Goal: Task Accomplishment & Management: Manage account settings

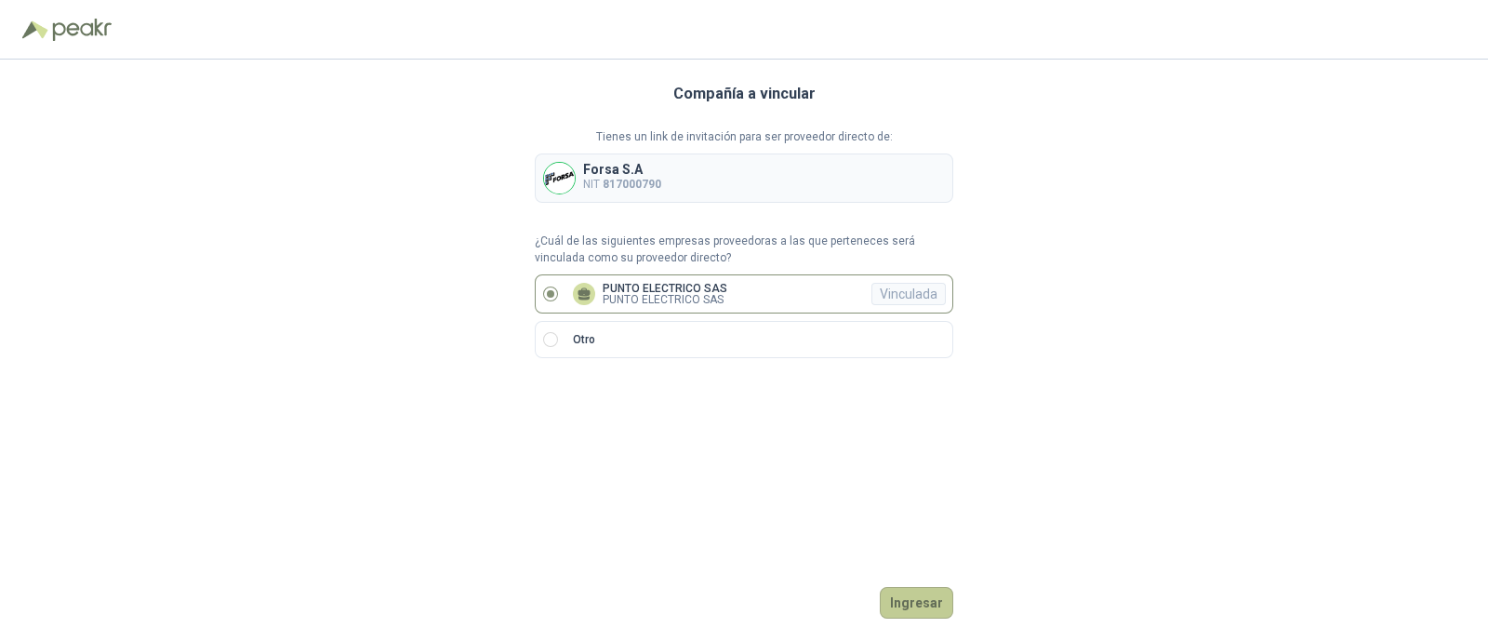
click at [907, 592] on button "Ingresar" at bounding box center [916, 603] width 73 height 32
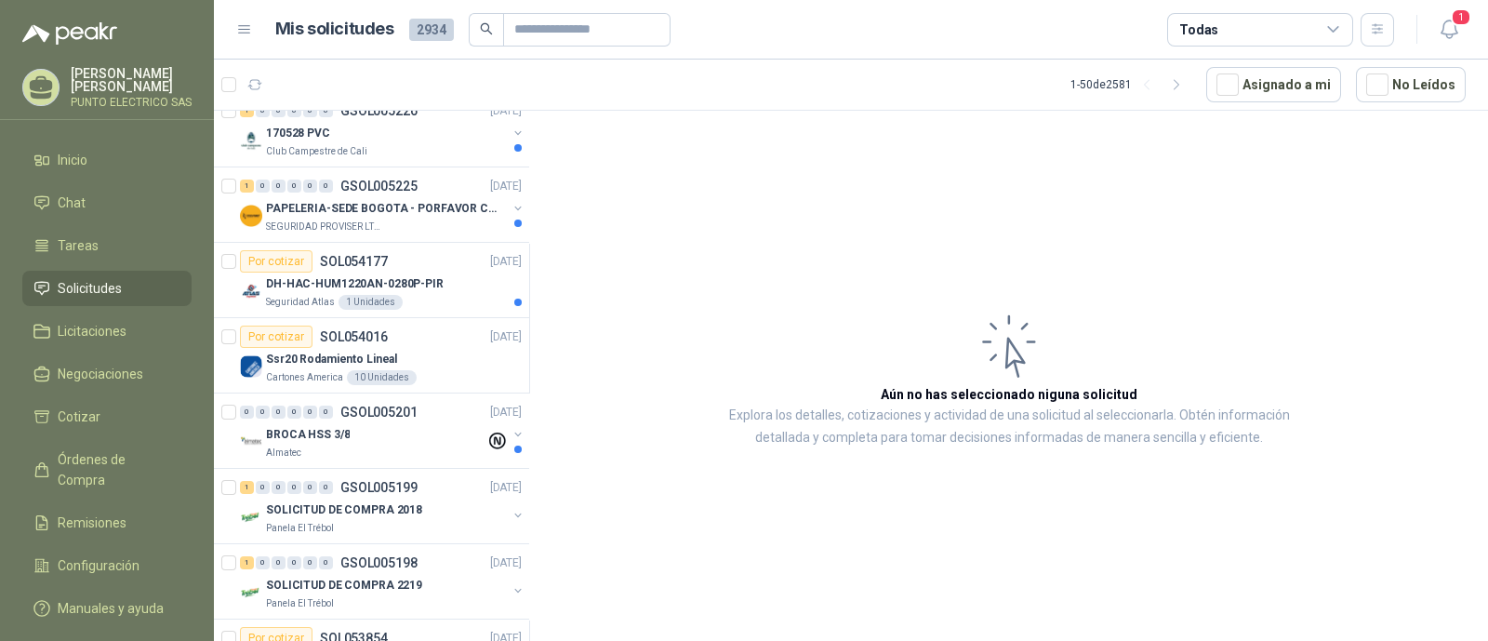
scroll to position [464, 0]
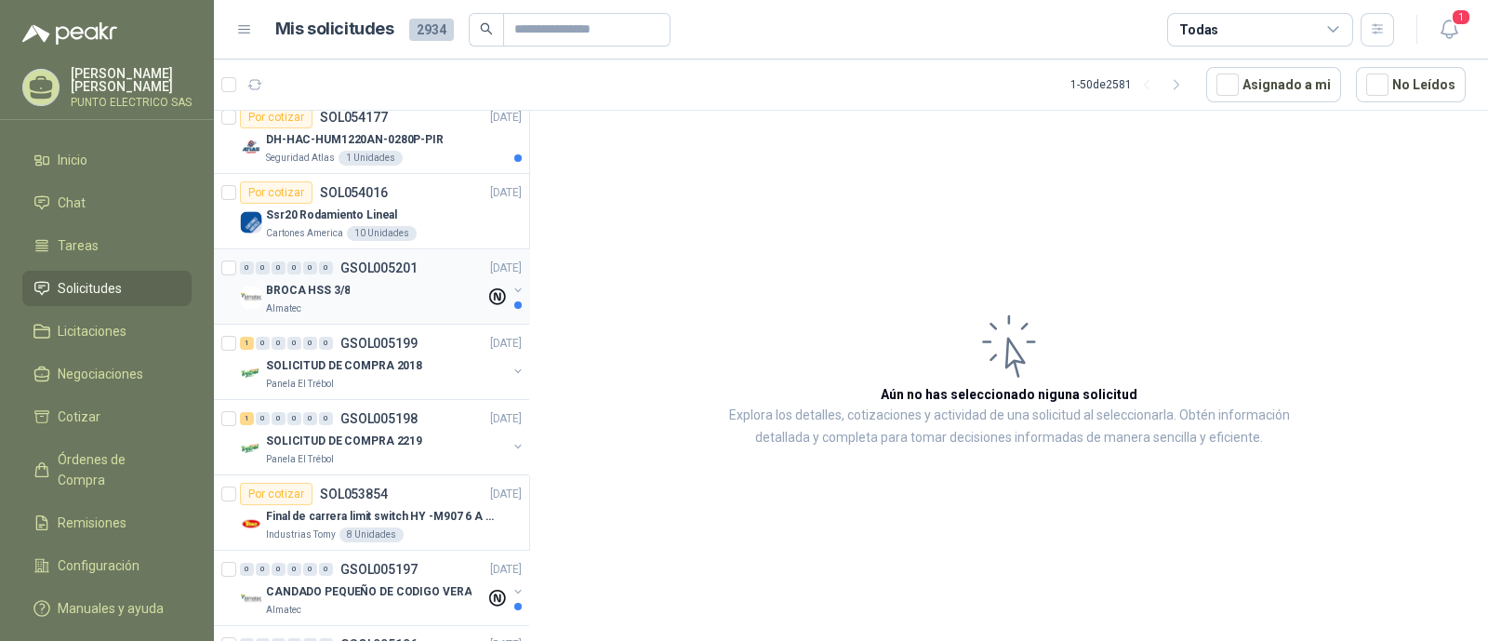
click at [369, 286] on div "BROCA HSS 3/8" at bounding box center [375, 290] width 219 height 22
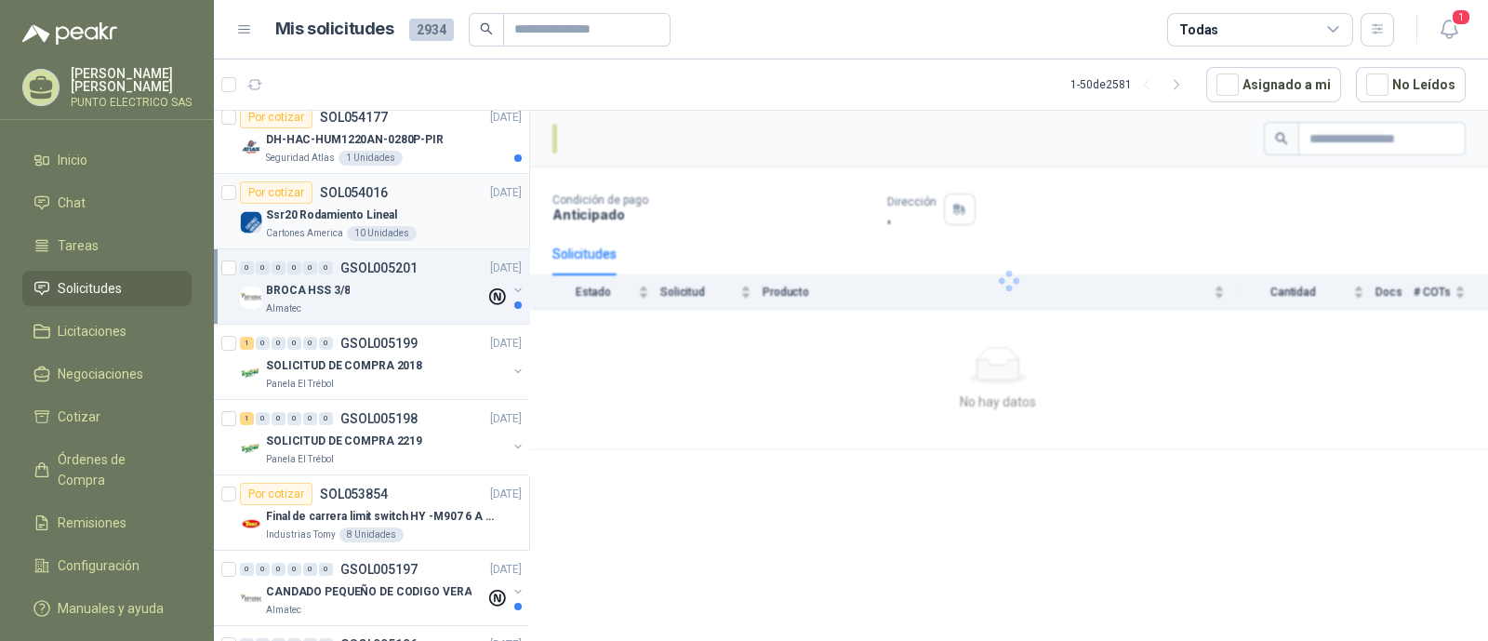
click at [455, 218] on div "Ssr20 Rodamiento Lineal" at bounding box center [394, 215] width 256 height 22
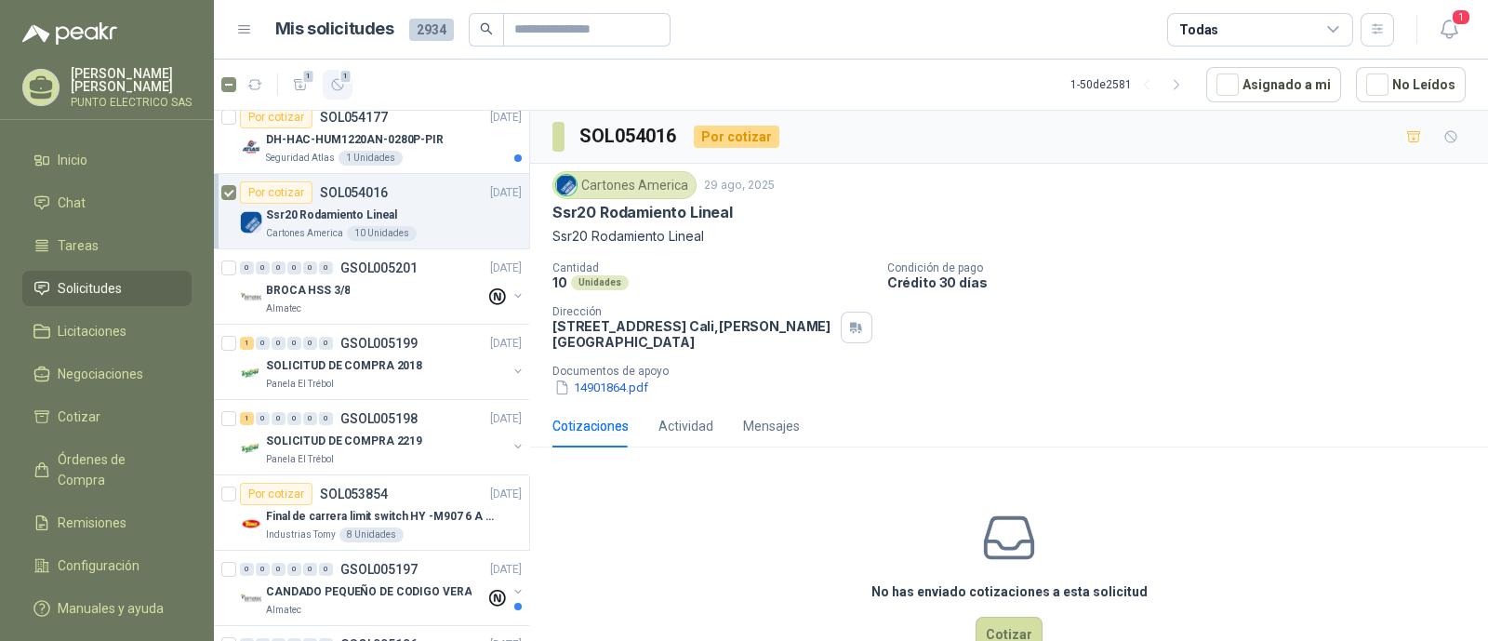
click at [345, 84] on button "1" at bounding box center [338, 85] width 30 height 30
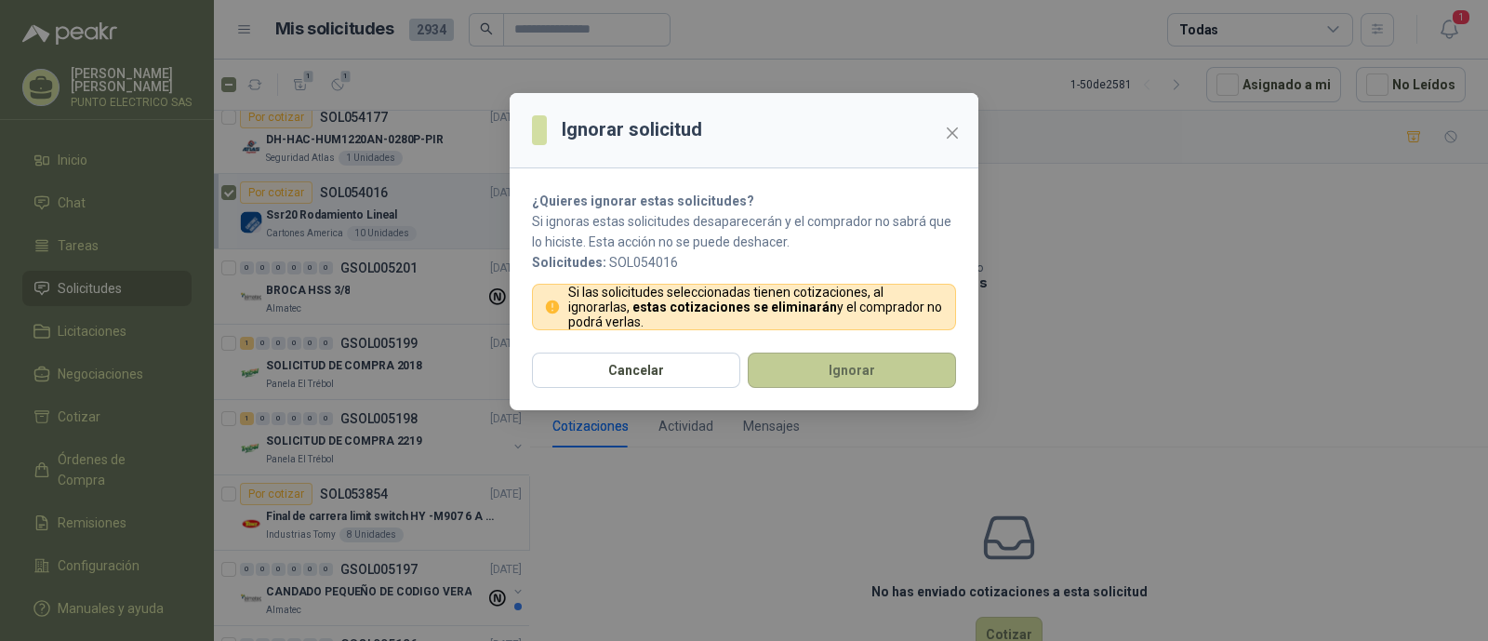
click at [900, 369] on button "Ignorar" at bounding box center [852, 369] width 208 height 35
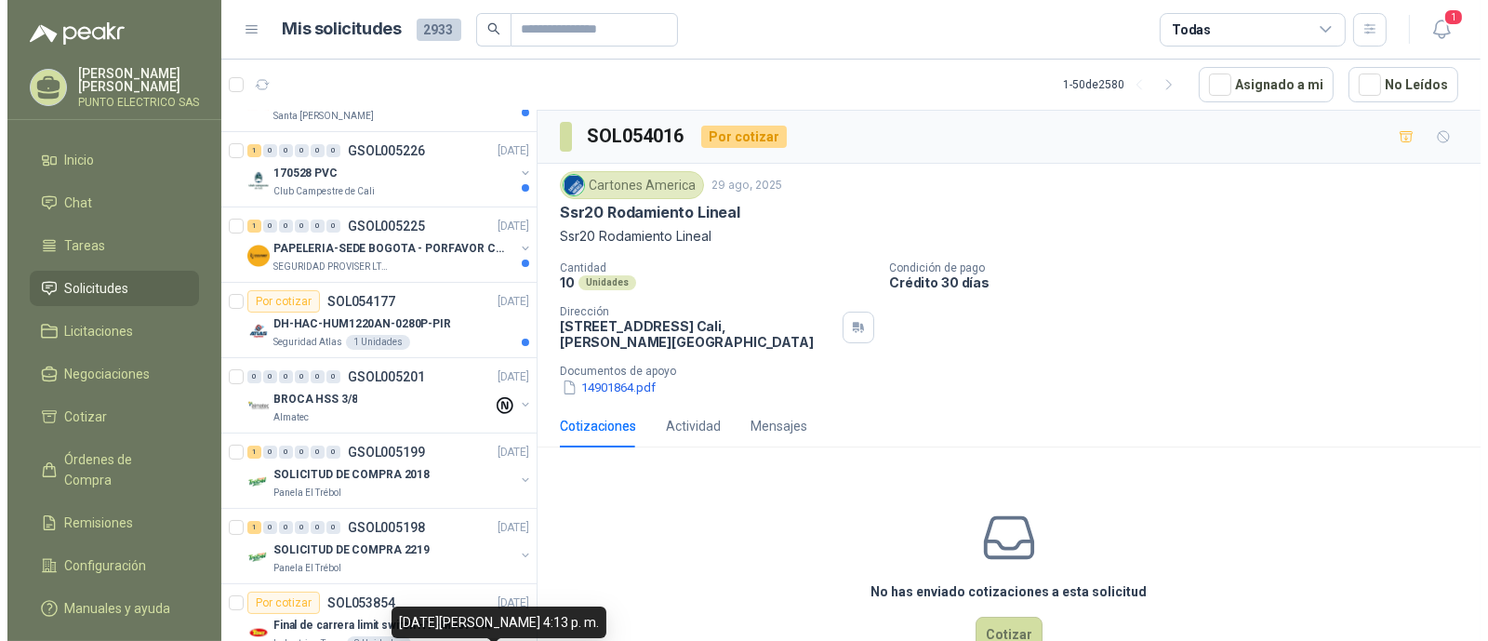
scroll to position [232, 0]
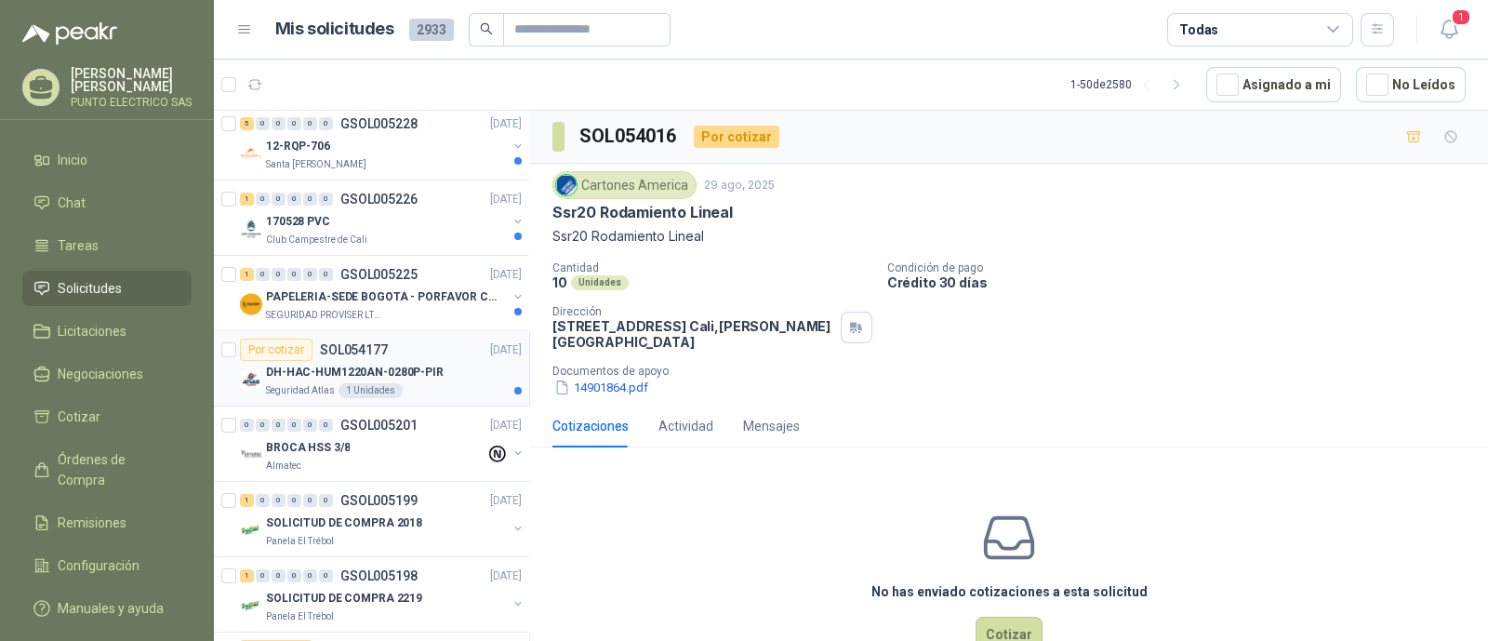
click at [432, 361] on div "DH-HAC-HUM1220AN-0280P-PIR" at bounding box center [394, 372] width 256 height 22
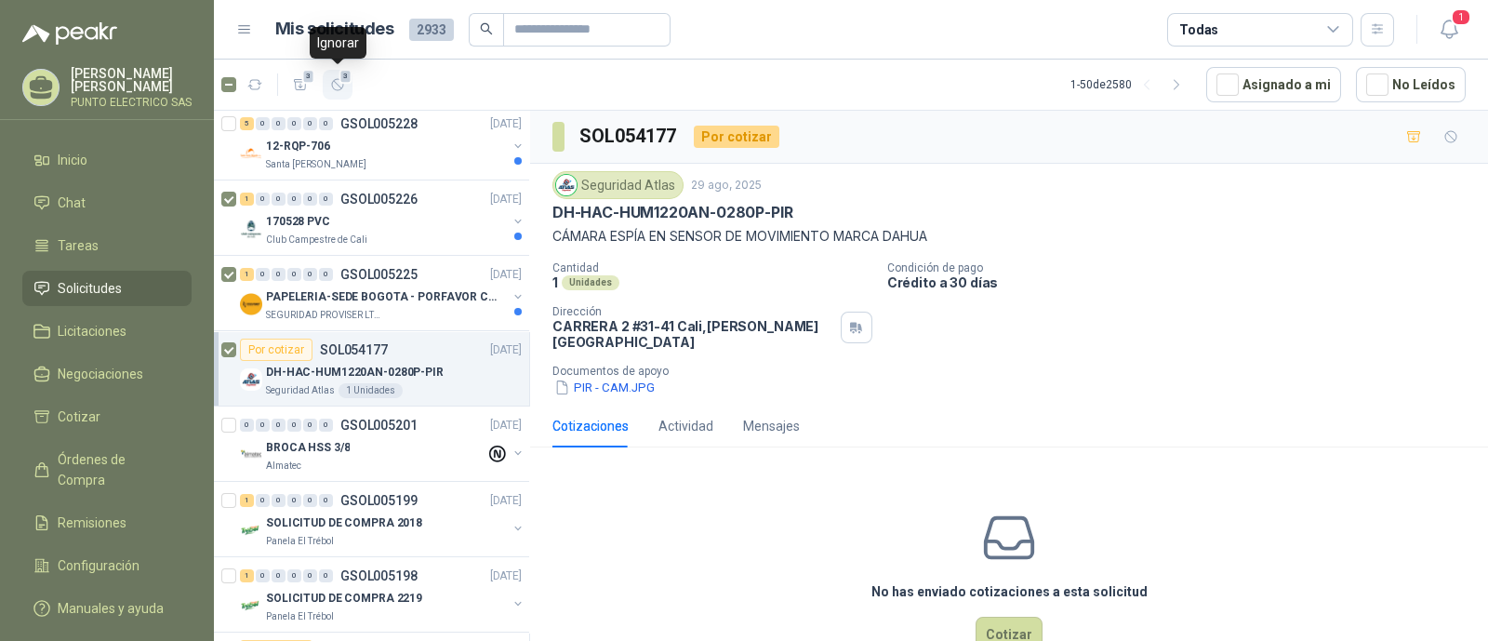
click at [338, 82] on icon "button" at bounding box center [338, 85] width 16 height 16
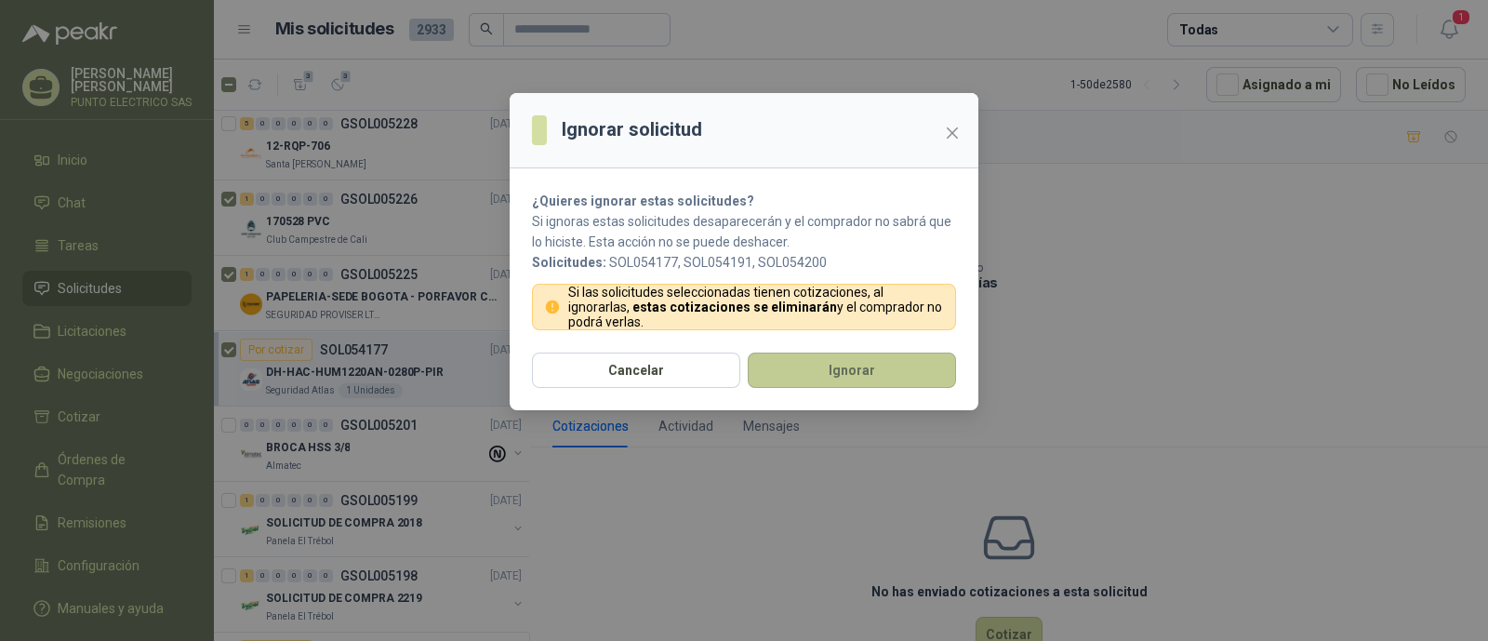
click at [841, 355] on button "Ignorar" at bounding box center [852, 369] width 208 height 35
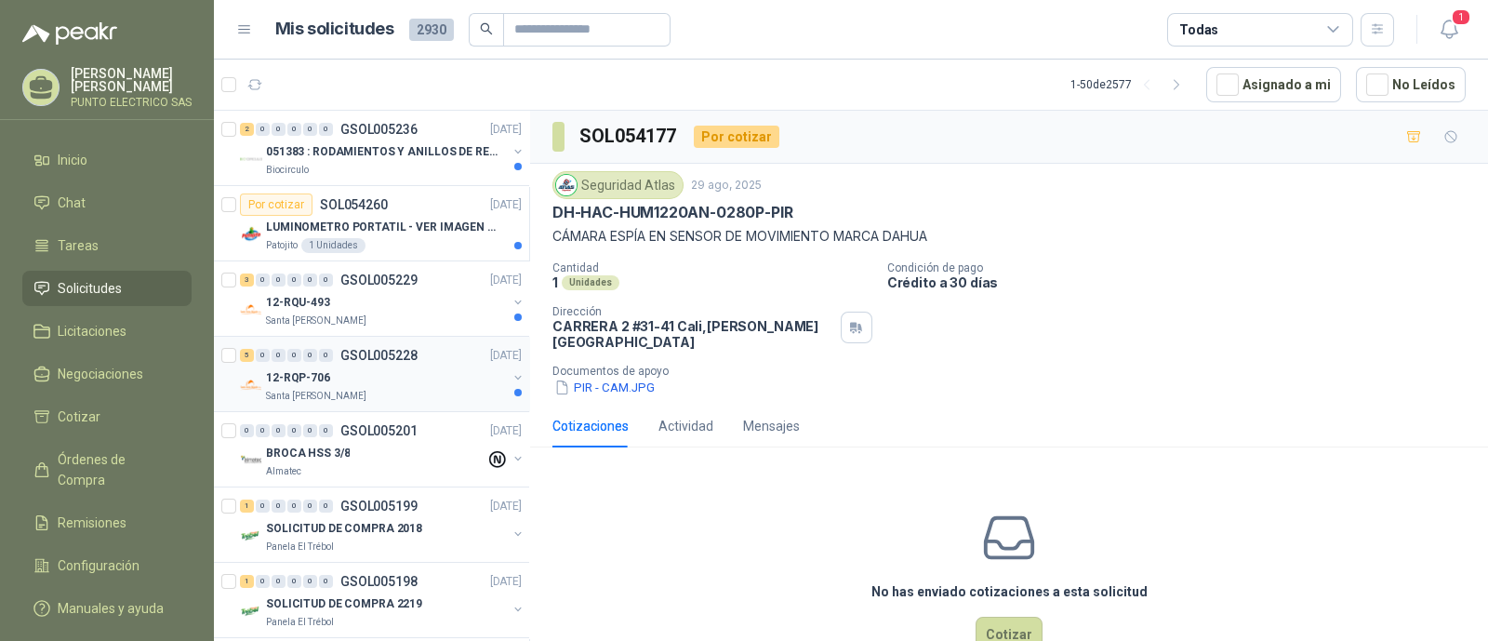
click at [414, 374] on div "12-RQP-706" at bounding box center [386, 377] width 241 height 22
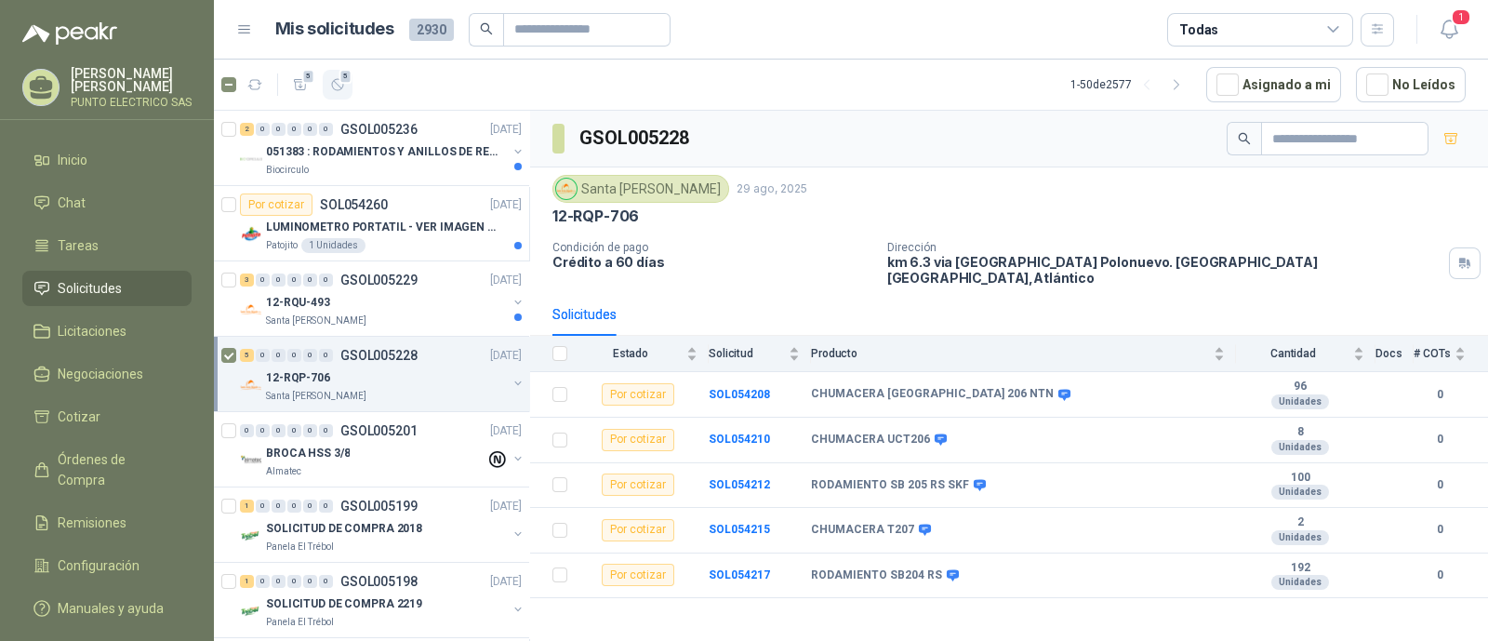
click at [339, 81] on span "5" at bounding box center [345, 76] width 13 height 15
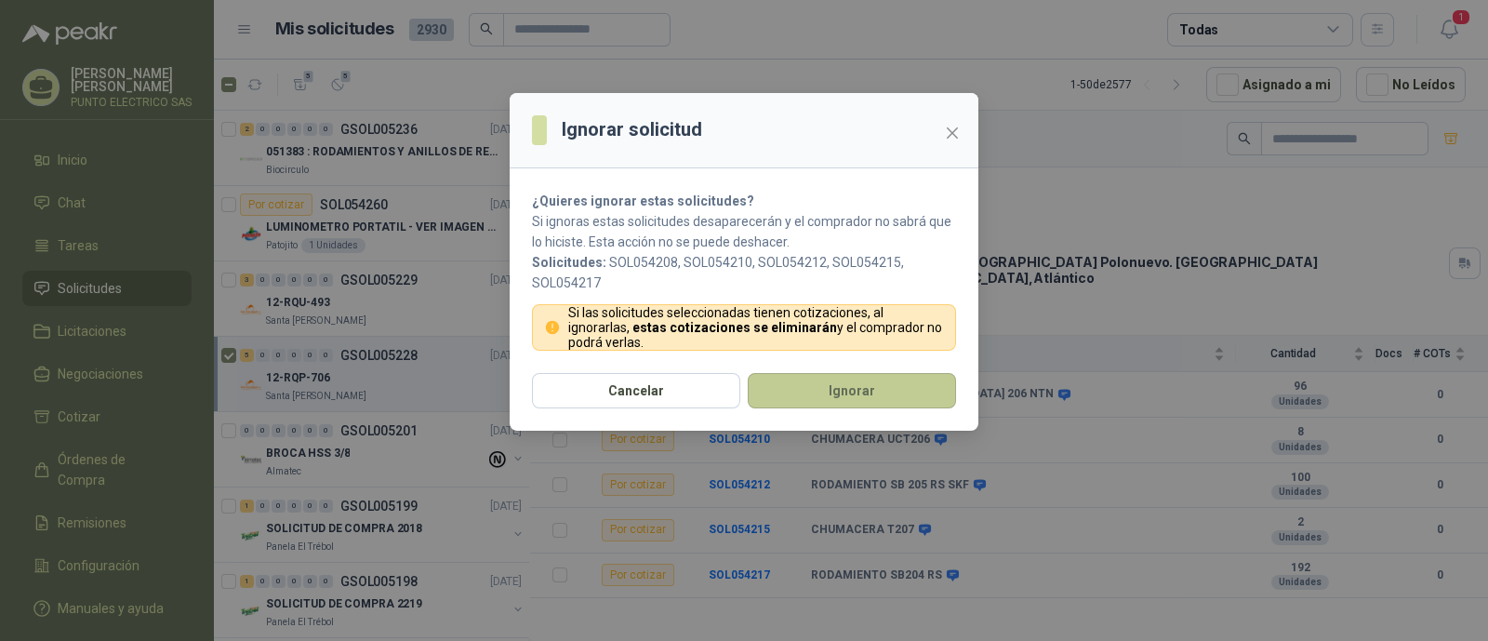
click at [833, 375] on button "Ignorar" at bounding box center [852, 390] width 208 height 35
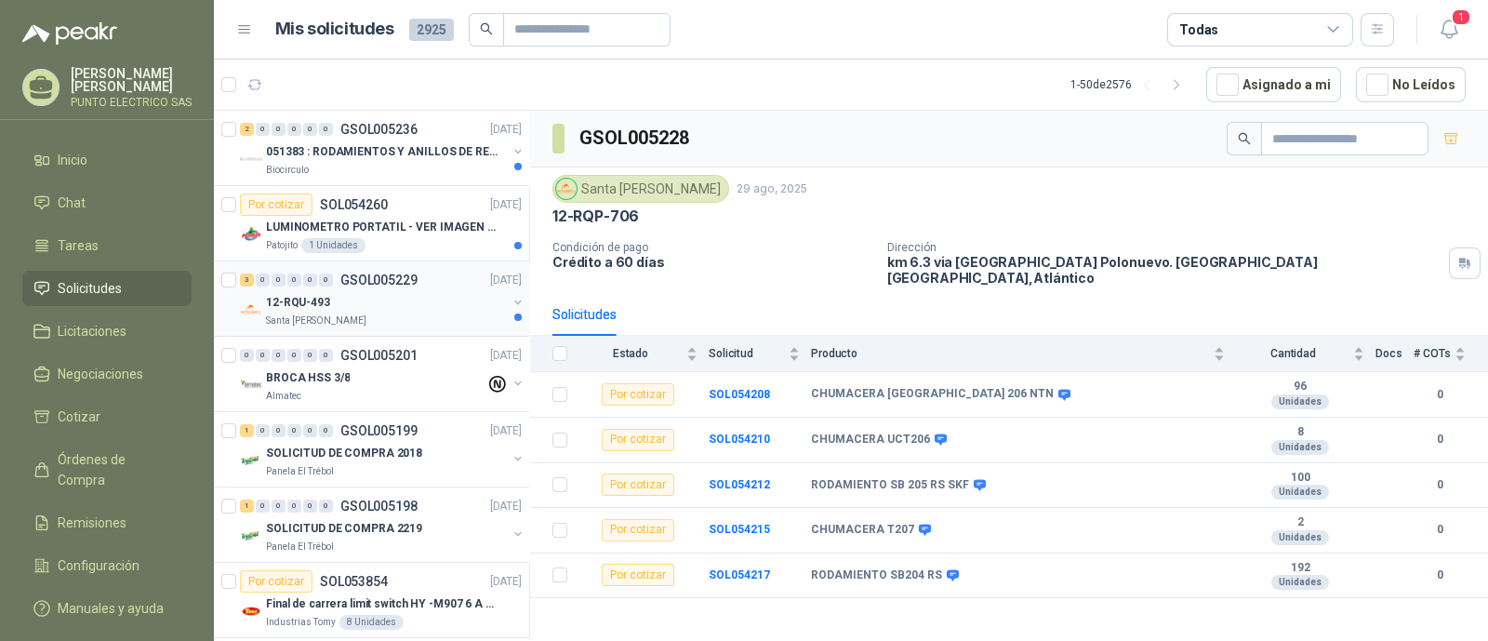
click at [409, 308] on div "12-RQU-493" at bounding box center [386, 302] width 241 height 22
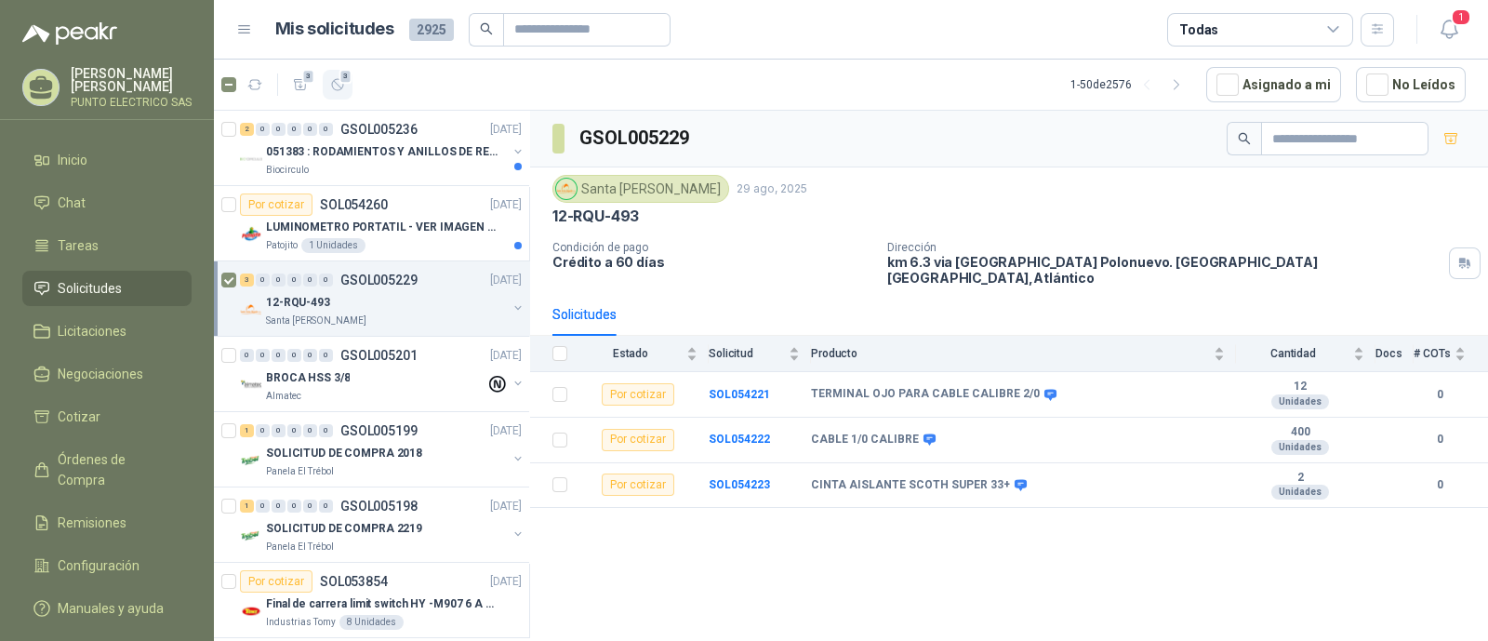
click at [337, 86] on icon "button" at bounding box center [338, 85] width 16 height 16
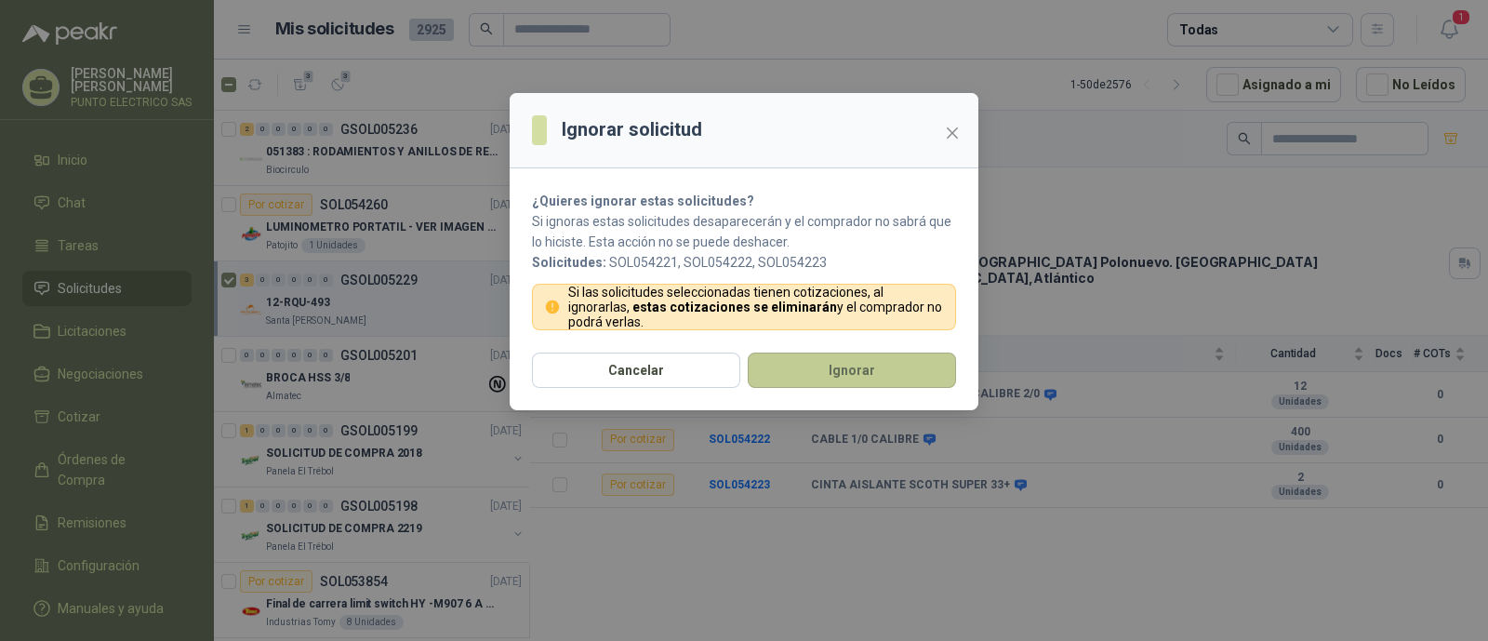
click at [828, 367] on button "Ignorar" at bounding box center [852, 369] width 208 height 35
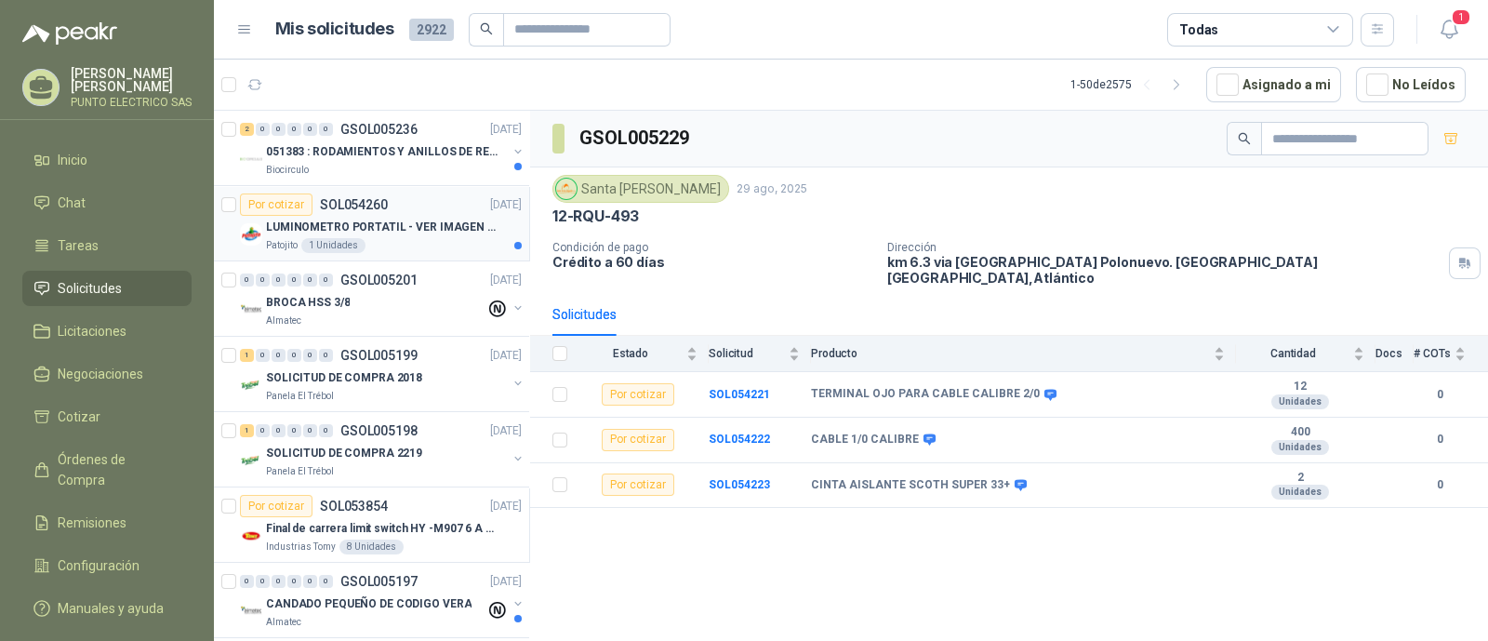
click at [437, 250] on div "Patojito 1 Unidades" at bounding box center [394, 245] width 256 height 15
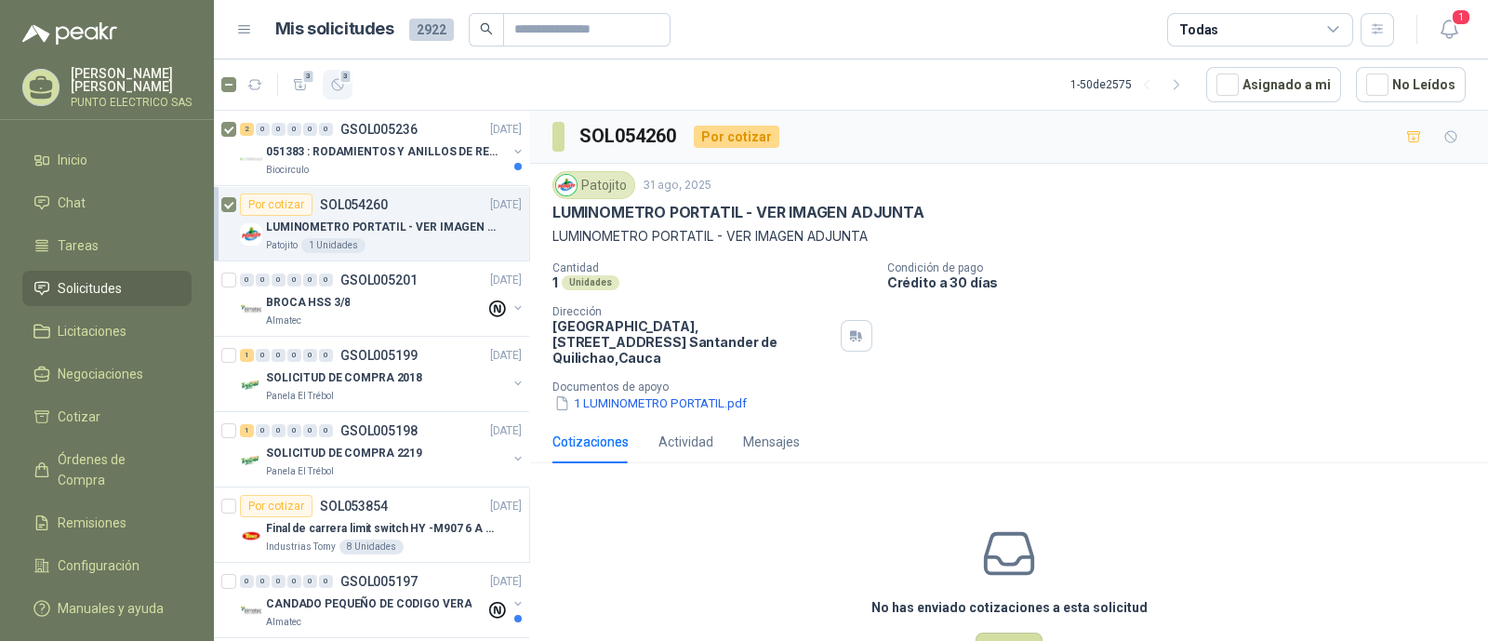
click at [339, 85] on icon "button" at bounding box center [338, 85] width 16 height 16
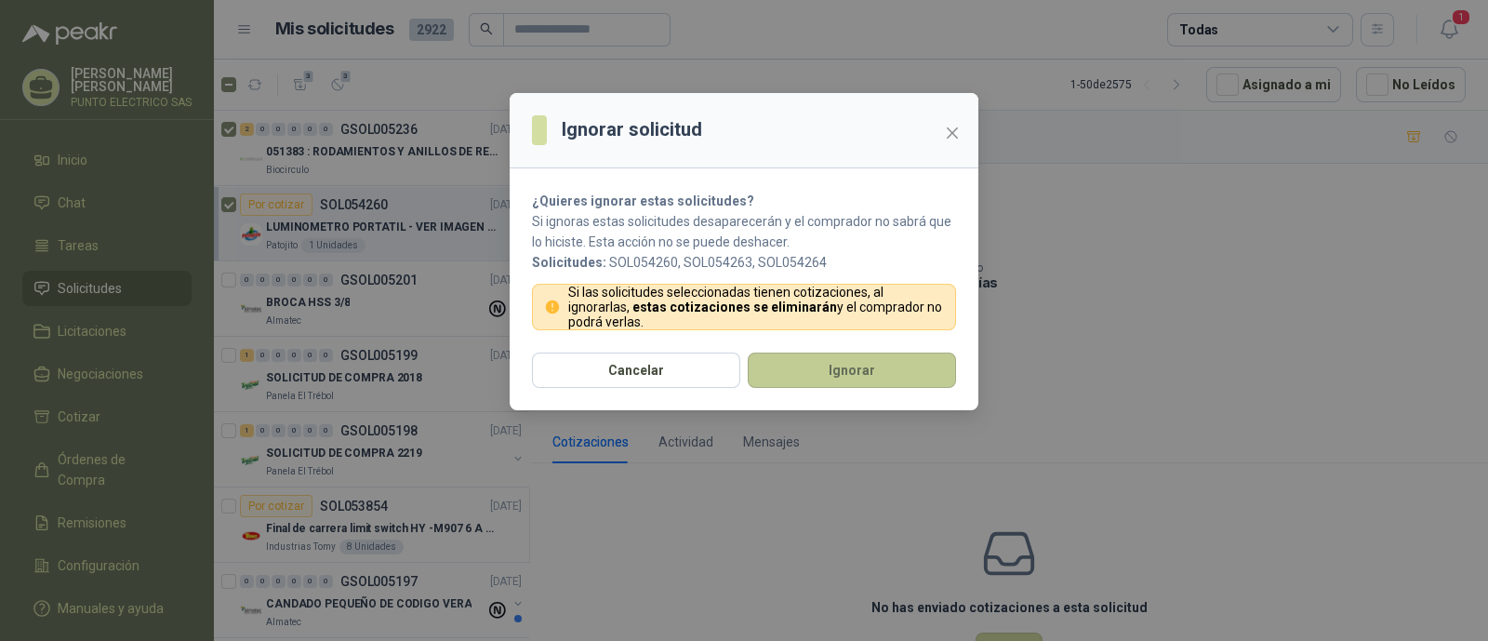
click at [893, 383] on button "Ignorar" at bounding box center [852, 369] width 208 height 35
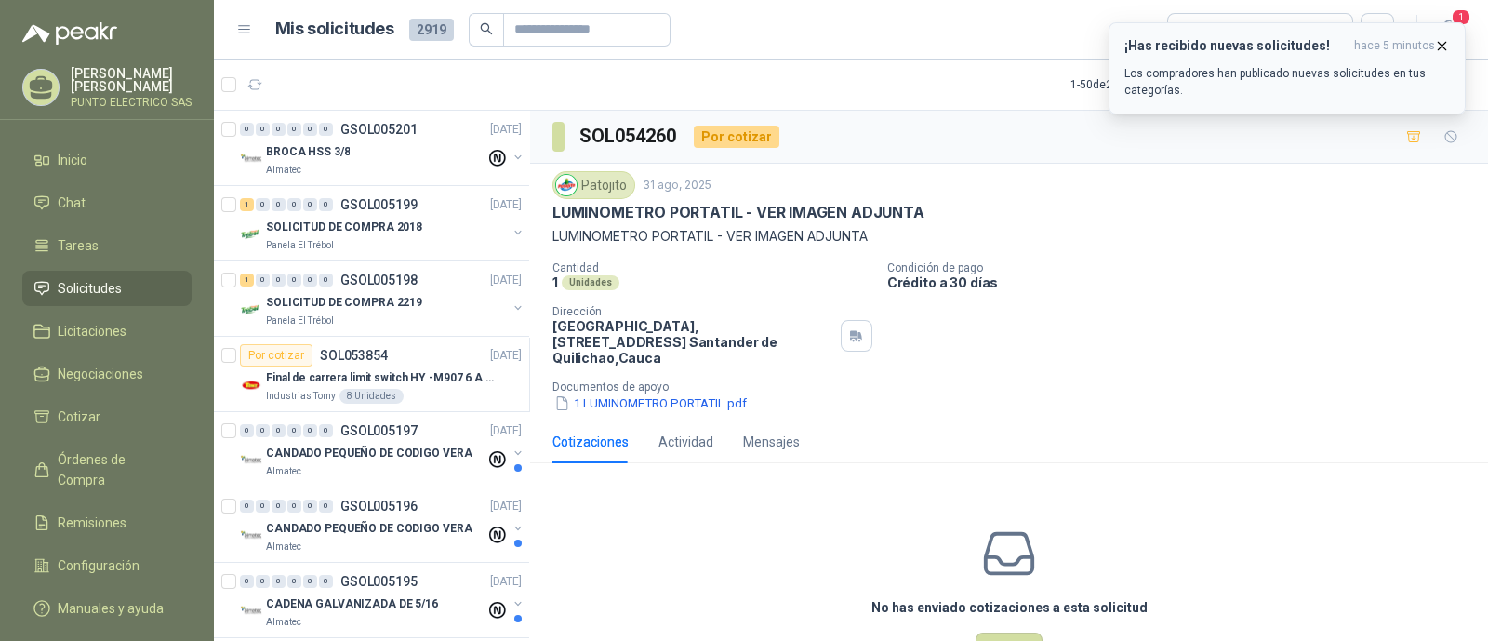
click at [1240, 67] on p "Los compradores han publicado nuevas solicitudes en tus categorías." at bounding box center [1286, 81] width 325 height 33
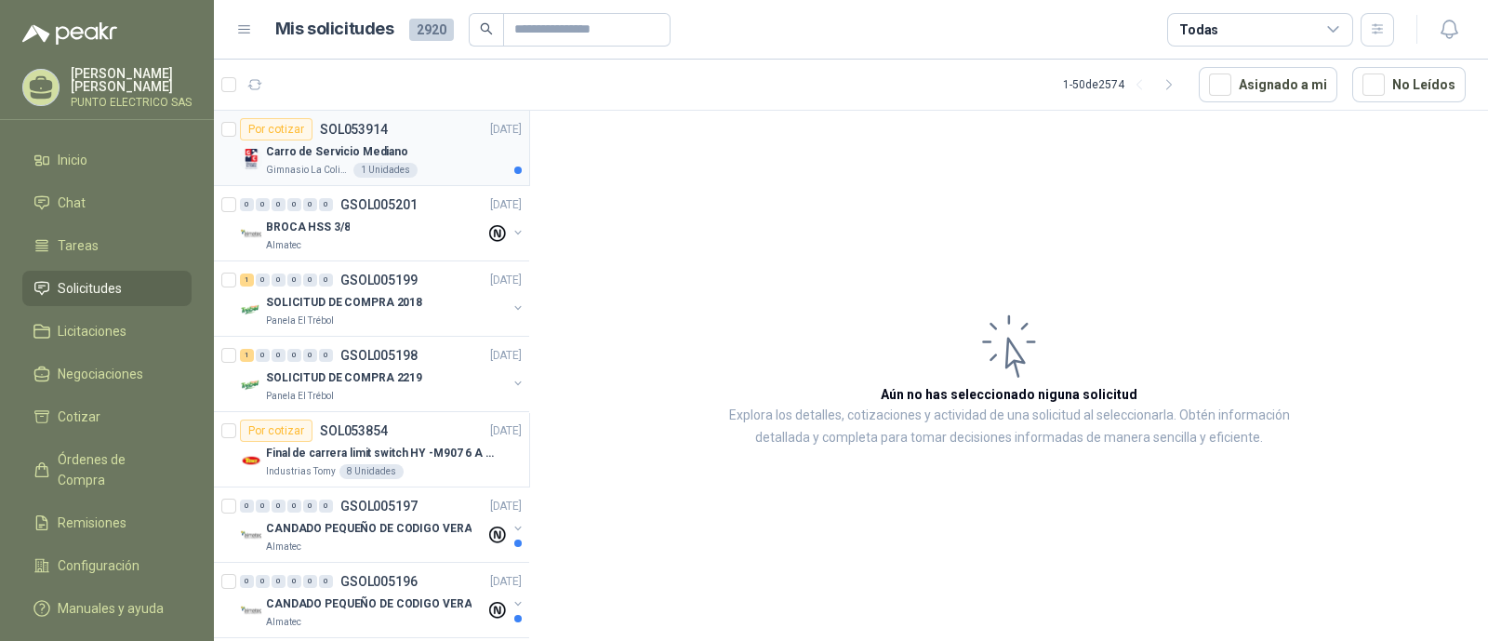
click at [330, 160] on div "Carro de Servicio Mediano" at bounding box center [394, 151] width 256 height 22
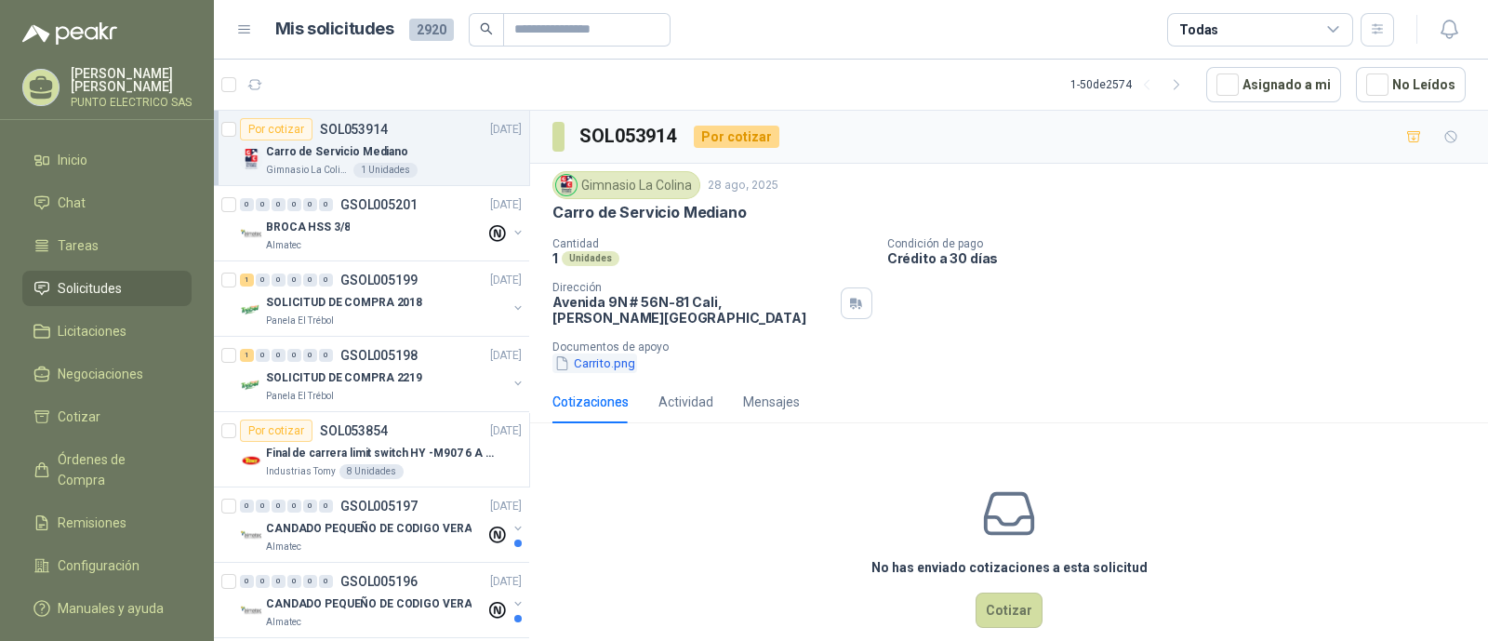
click at [606, 353] on button "Carrito.png" at bounding box center [594, 363] width 85 height 20
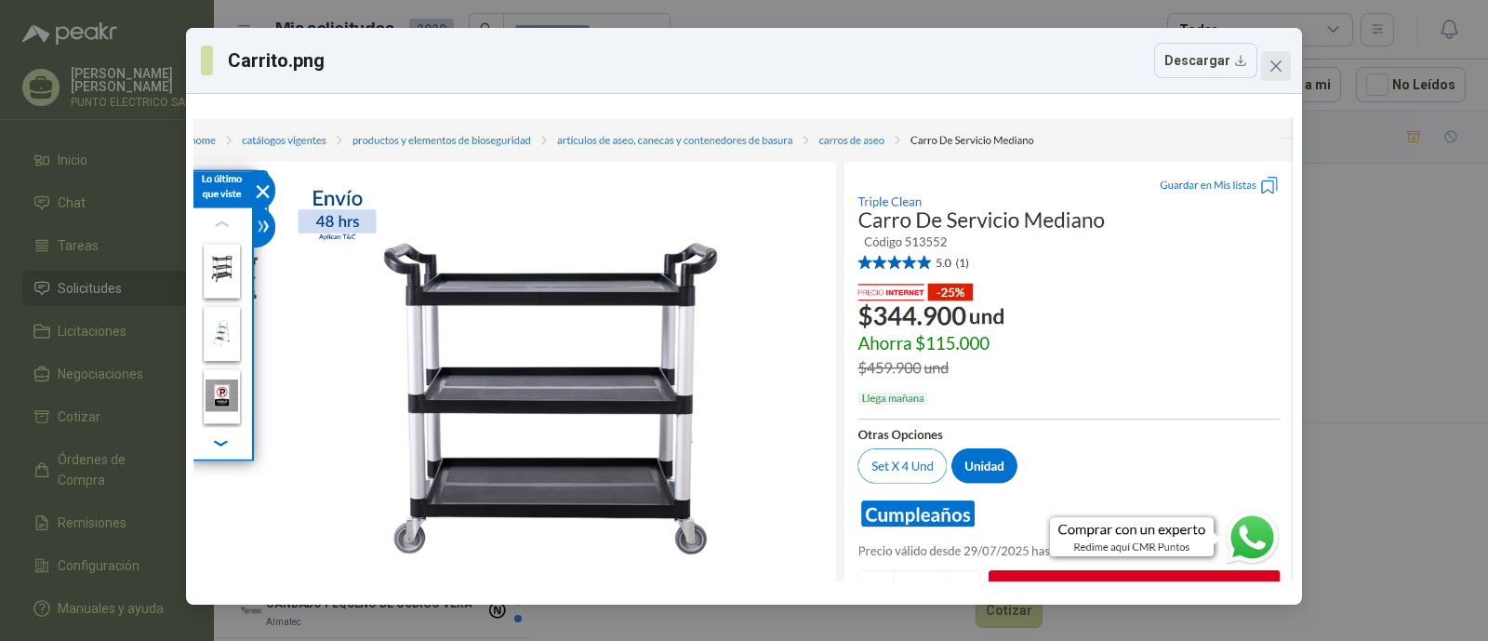
click at [1282, 70] on icon "close" at bounding box center [1275, 66] width 15 height 15
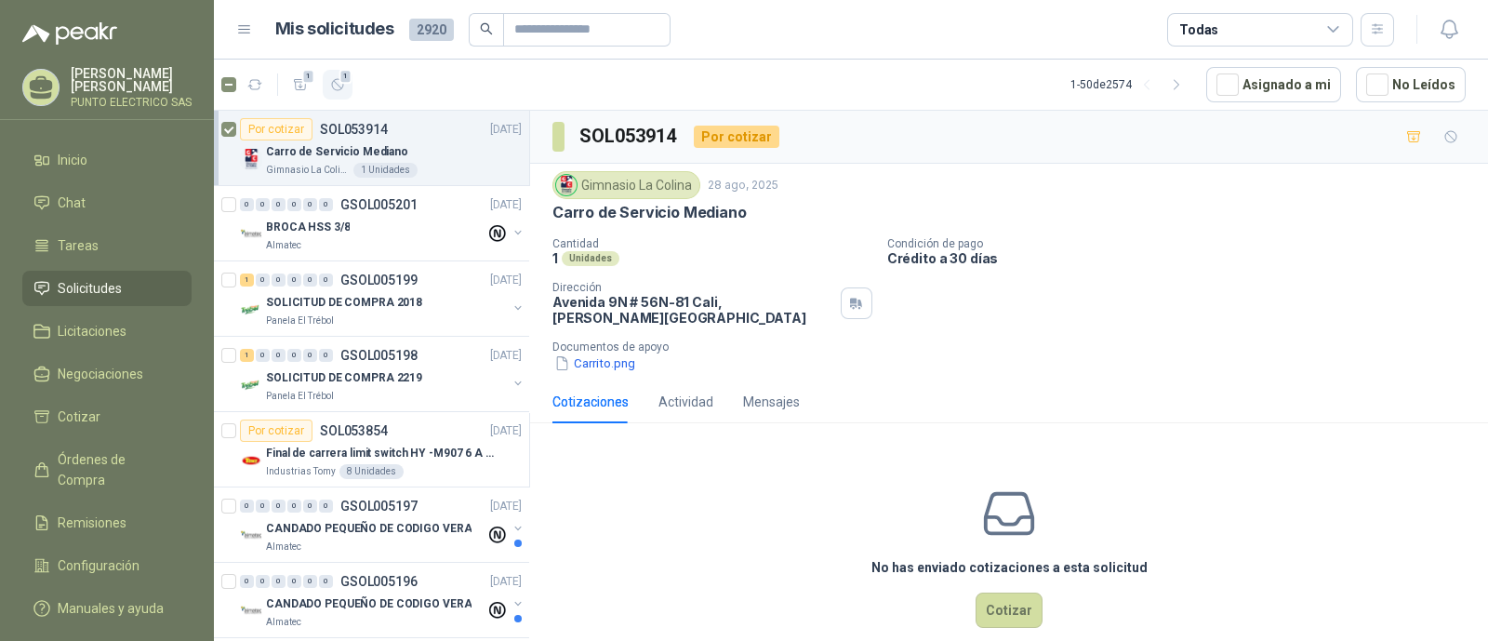
click at [340, 95] on button "1" at bounding box center [338, 85] width 30 height 30
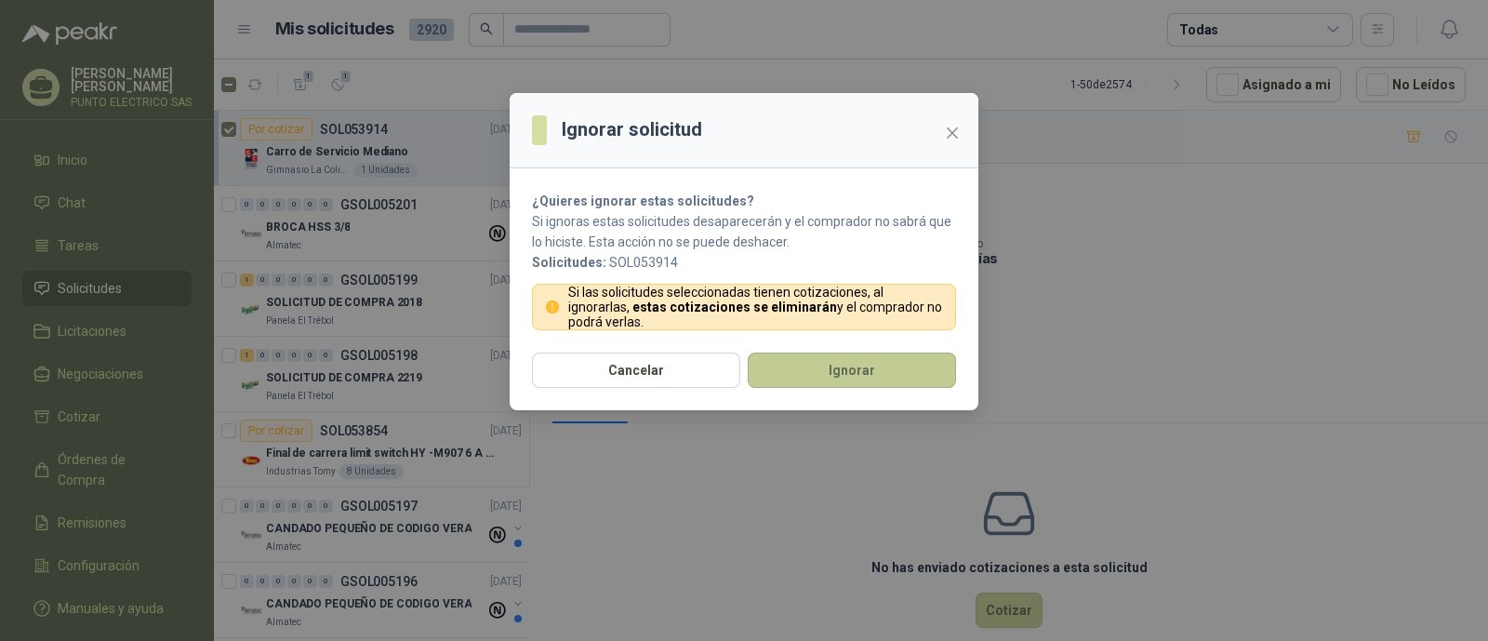
click at [873, 356] on button "Ignorar" at bounding box center [852, 369] width 208 height 35
